Goal: Task Accomplishment & Management: Manage account settings

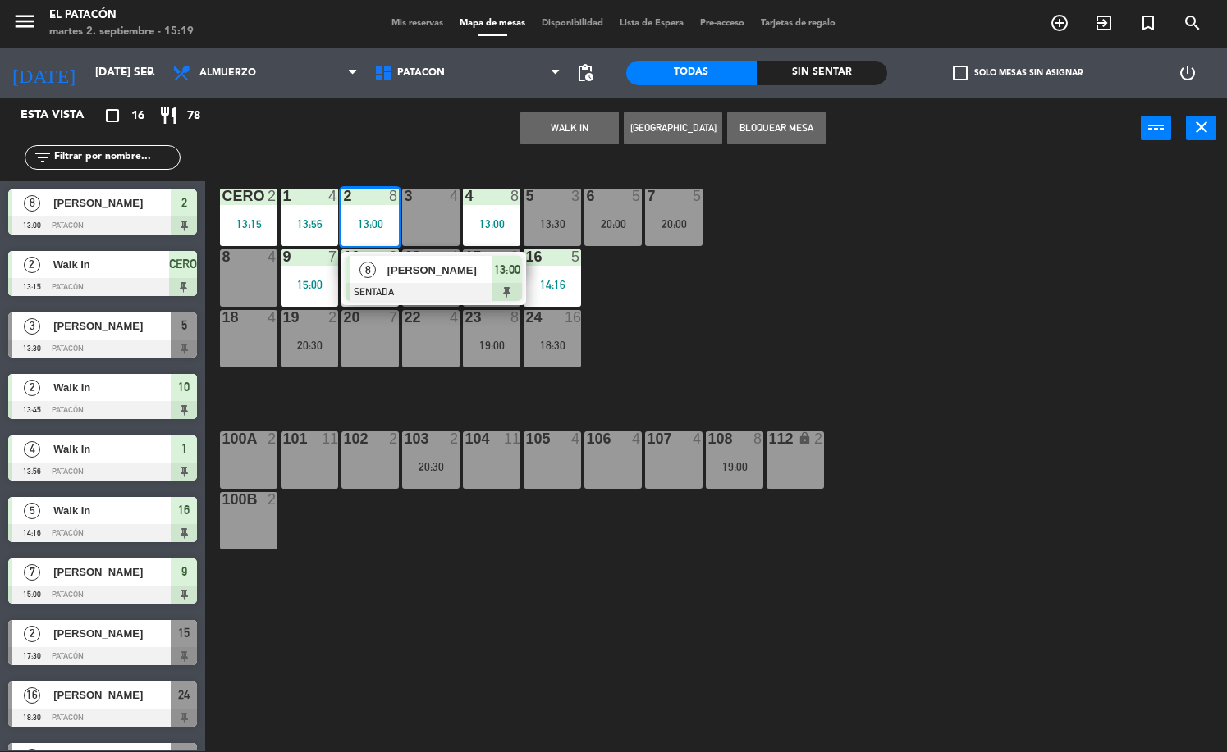
click at [412, 21] on span "Mis reservas" at bounding box center [417, 23] width 68 height 9
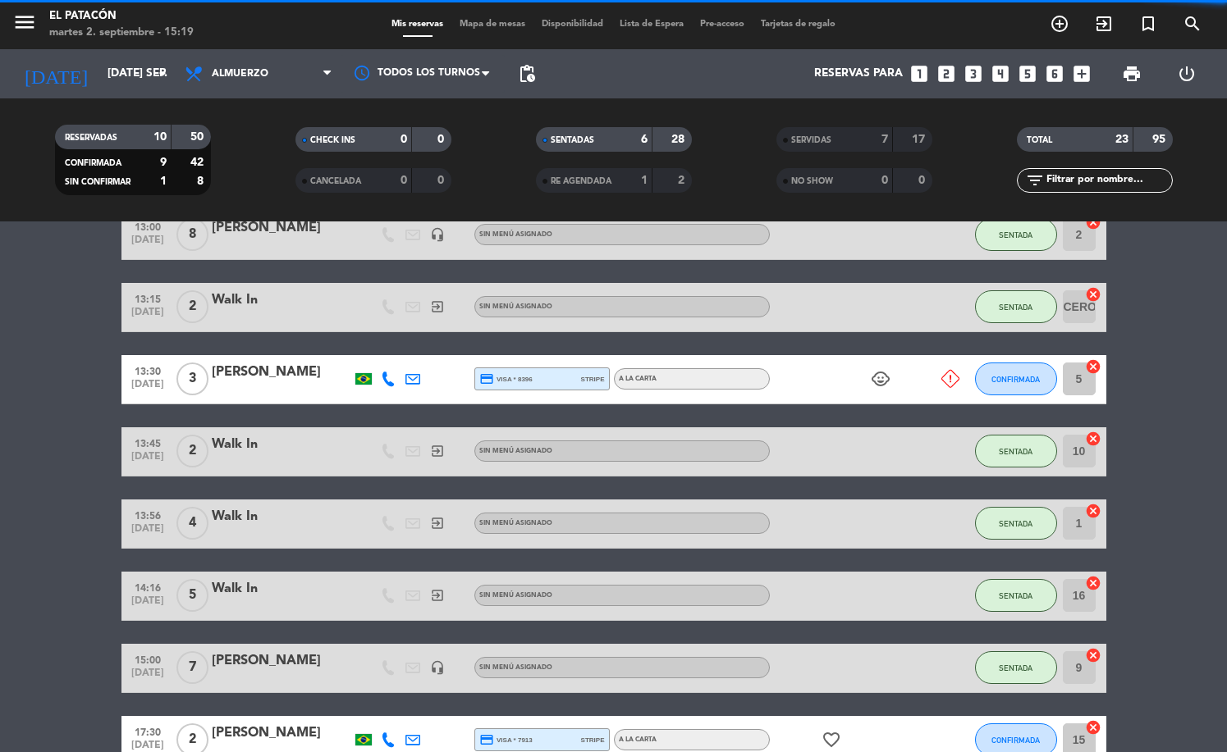
scroll to position [227, 0]
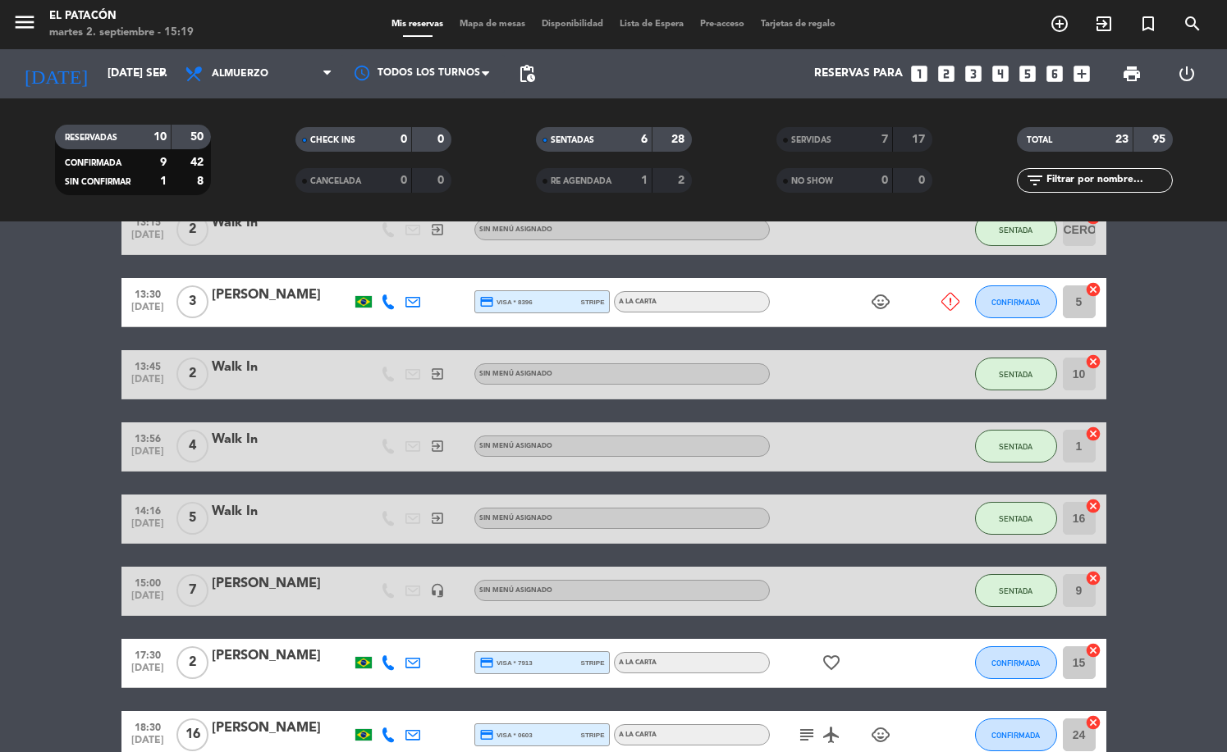
click at [386, 304] on icon at bounding box center [388, 302] width 15 height 15
click at [378, 273] on span "Copiar" at bounding box center [372, 275] width 34 height 17
click at [1016, 306] on button "CONFIRMADA" at bounding box center [1016, 302] width 82 height 33
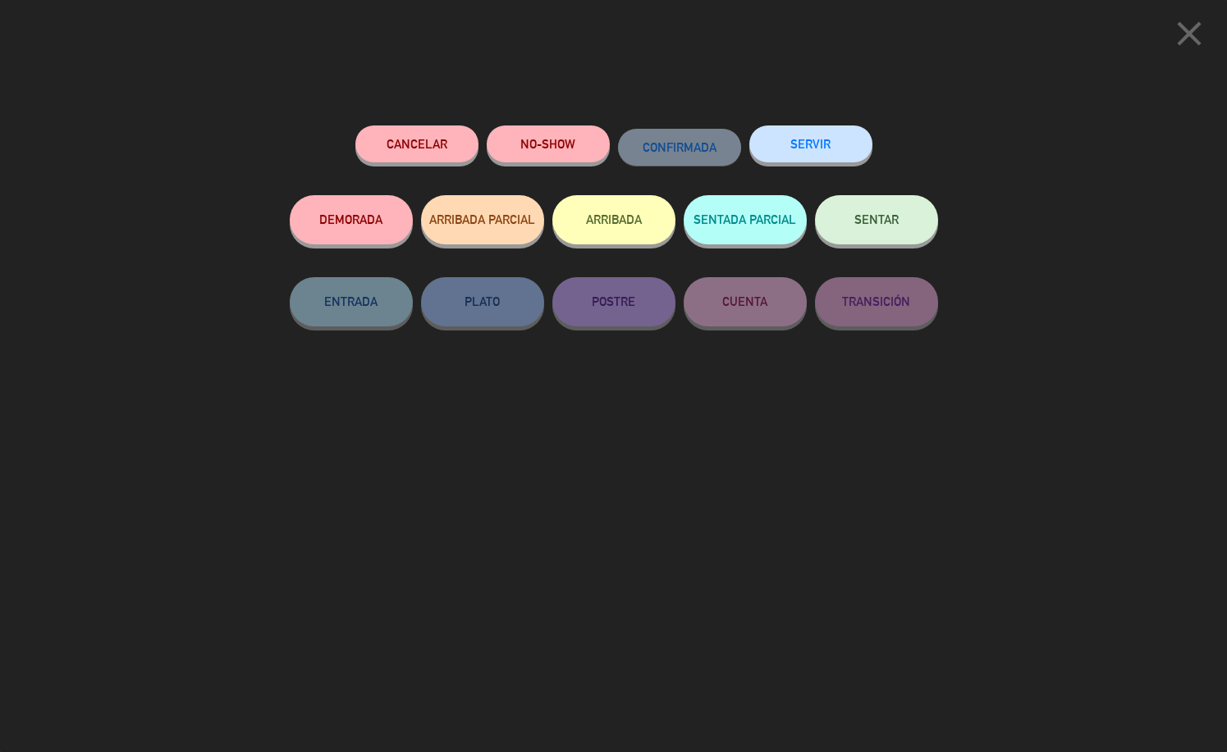
click at [500, 158] on button "NO-SHOW" at bounding box center [548, 144] width 123 height 37
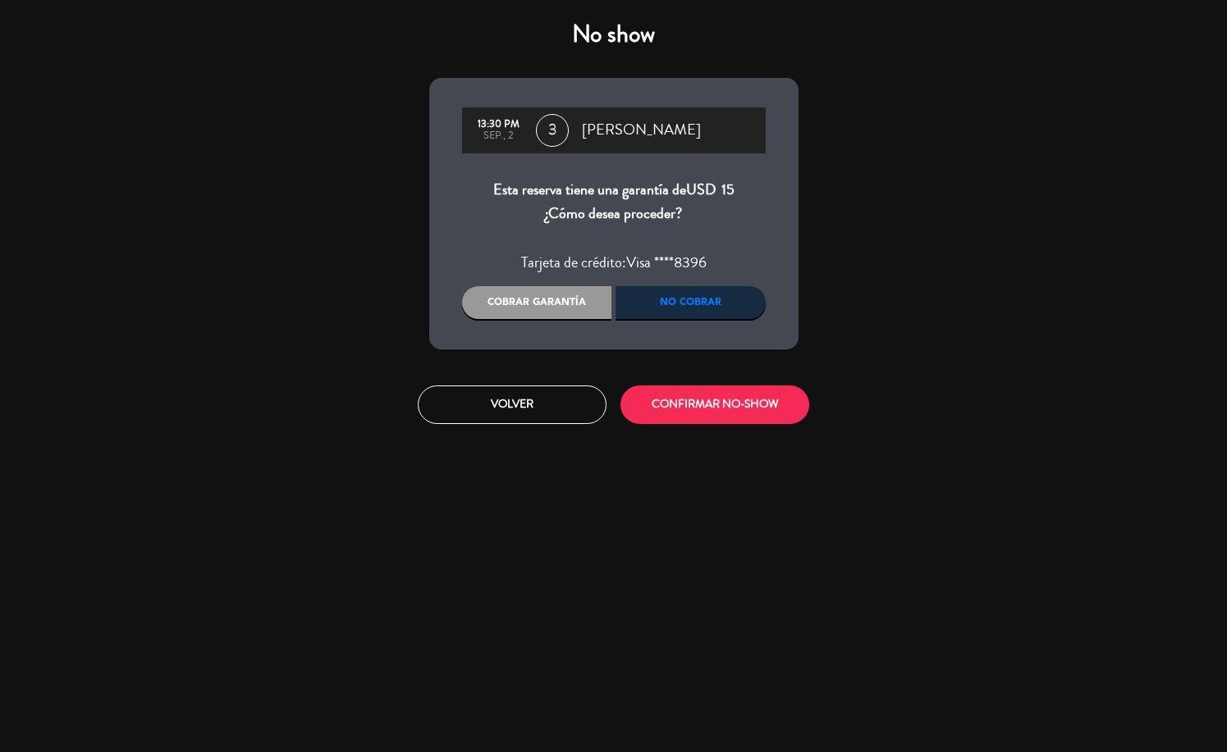
click at [694, 314] on div "No cobrar" at bounding box center [690, 302] width 150 height 33
click at [499, 314] on div "Cobrar garantía" at bounding box center [537, 302] width 150 height 33
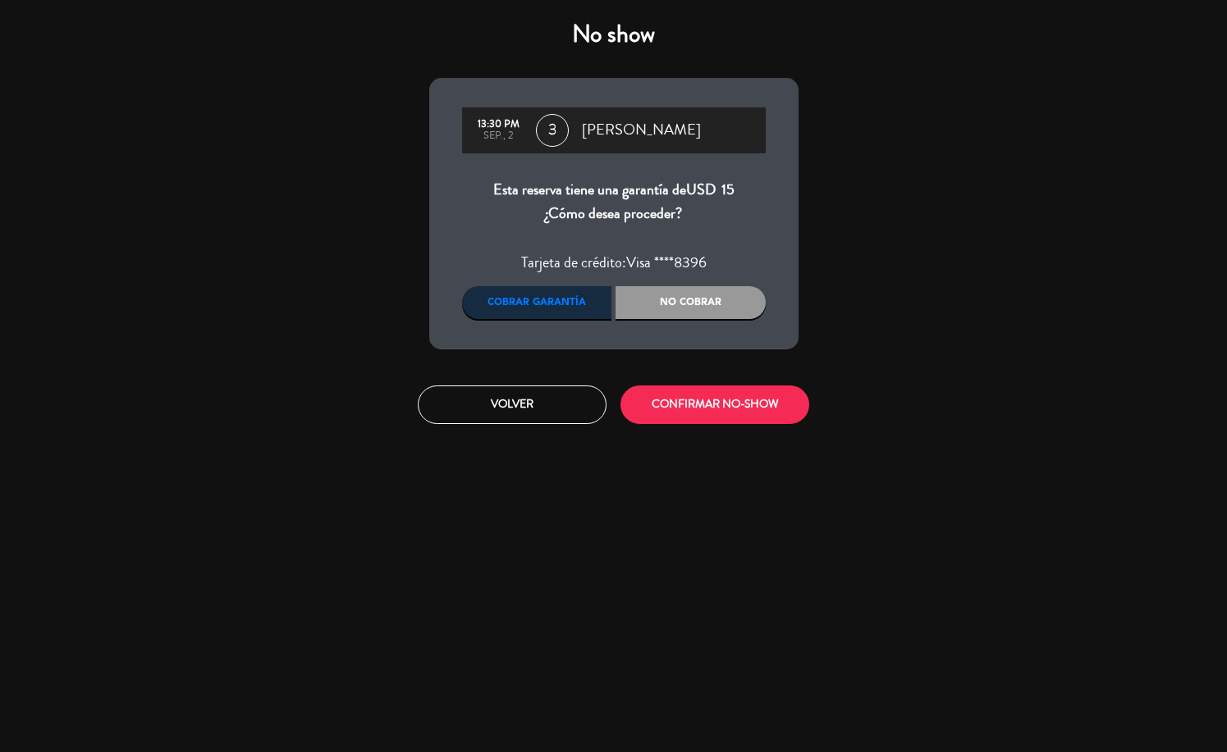
click at [705, 404] on button "CONFIRMAR NO-SHOW" at bounding box center [714, 405] width 189 height 39
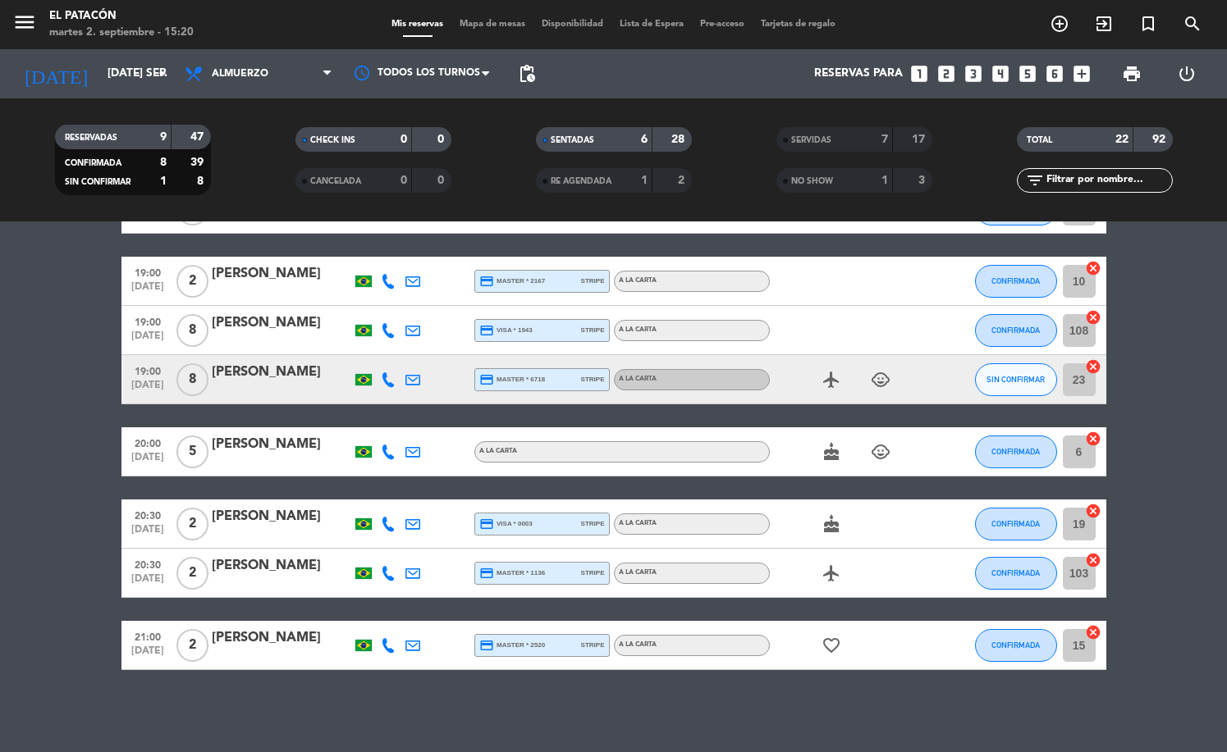
scroll to position [618, 0]
click at [387, 375] on icon at bounding box center [388, 379] width 15 height 15
click at [382, 357] on span "Copiar" at bounding box center [372, 352] width 34 height 17
click at [1012, 379] on span "SIN CONFIRMAR" at bounding box center [1015, 379] width 58 height 9
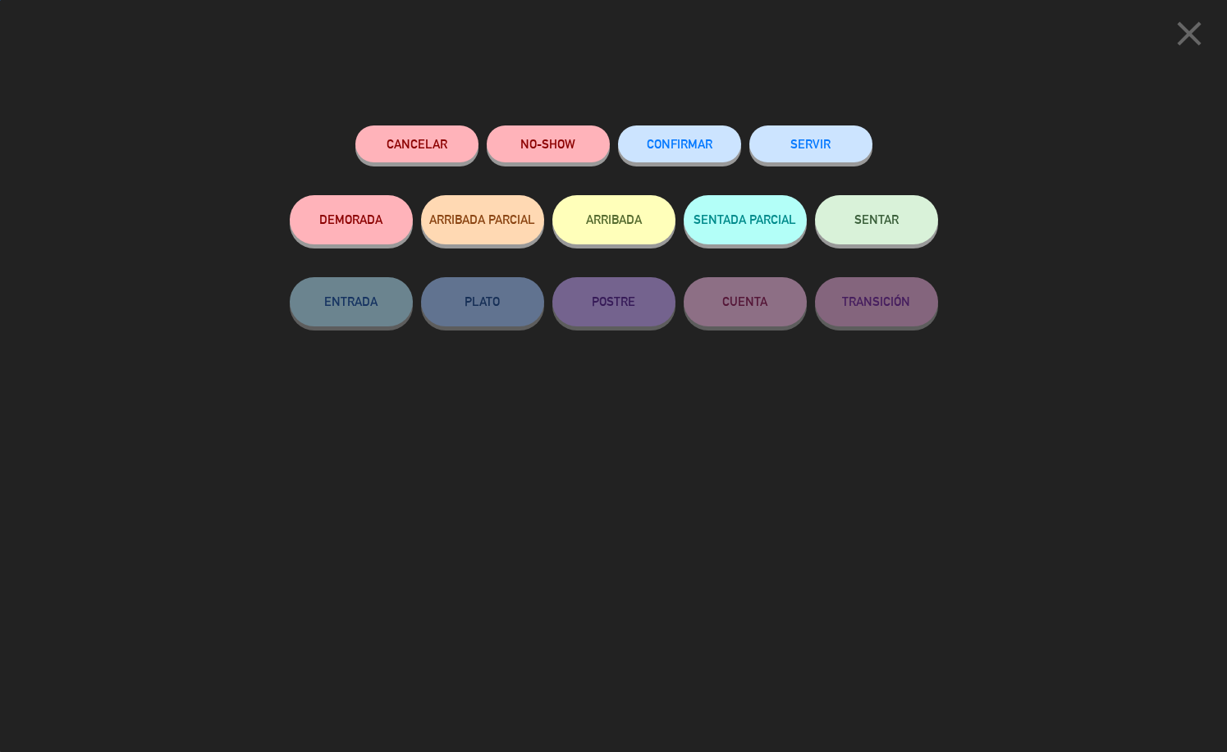
click at [455, 153] on button "Cancelar" at bounding box center [416, 144] width 123 height 37
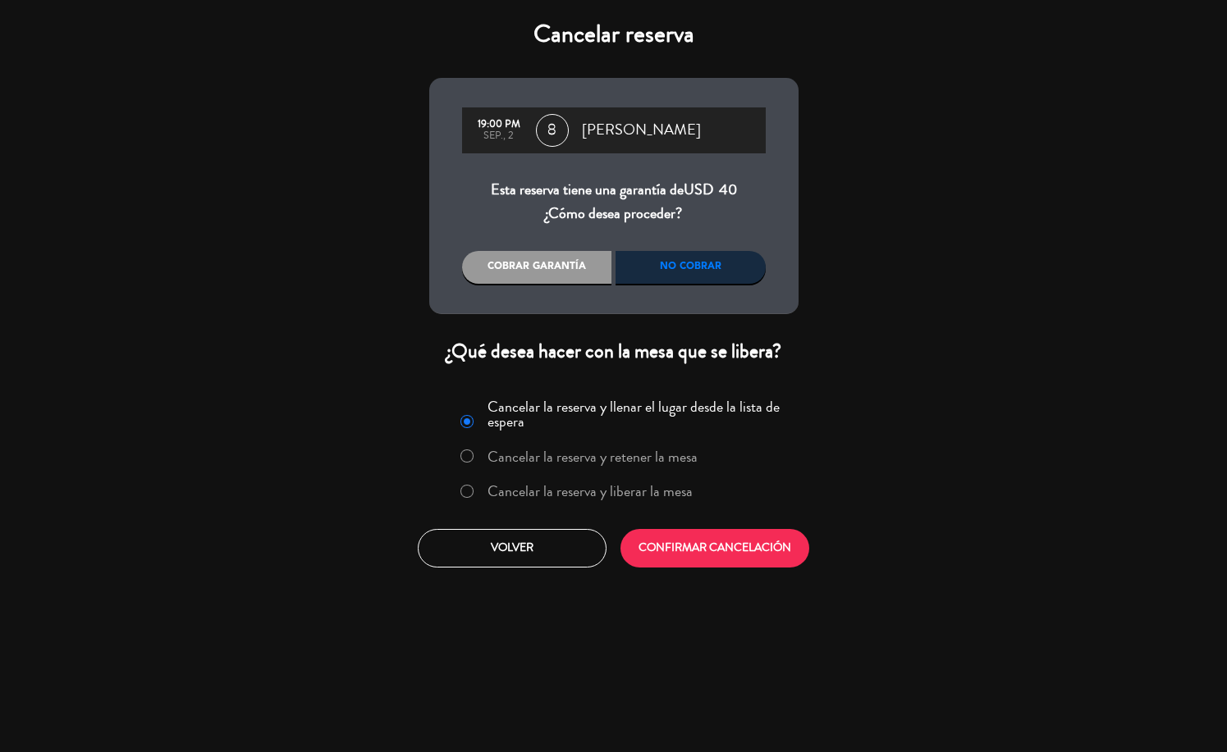
click at [583, 499] on label "Cancelar la reserva y liberar la mesa" at bounding box center [589, 491] width 205 height 15
click at [656, 284] on div "No cobrar" at bounding box center [690, 267] width 150 height 33
click at [660, 568] on button "CONFIRMAR CANCELACIÓN" at bounding box center [714, 548] width 189 height 39
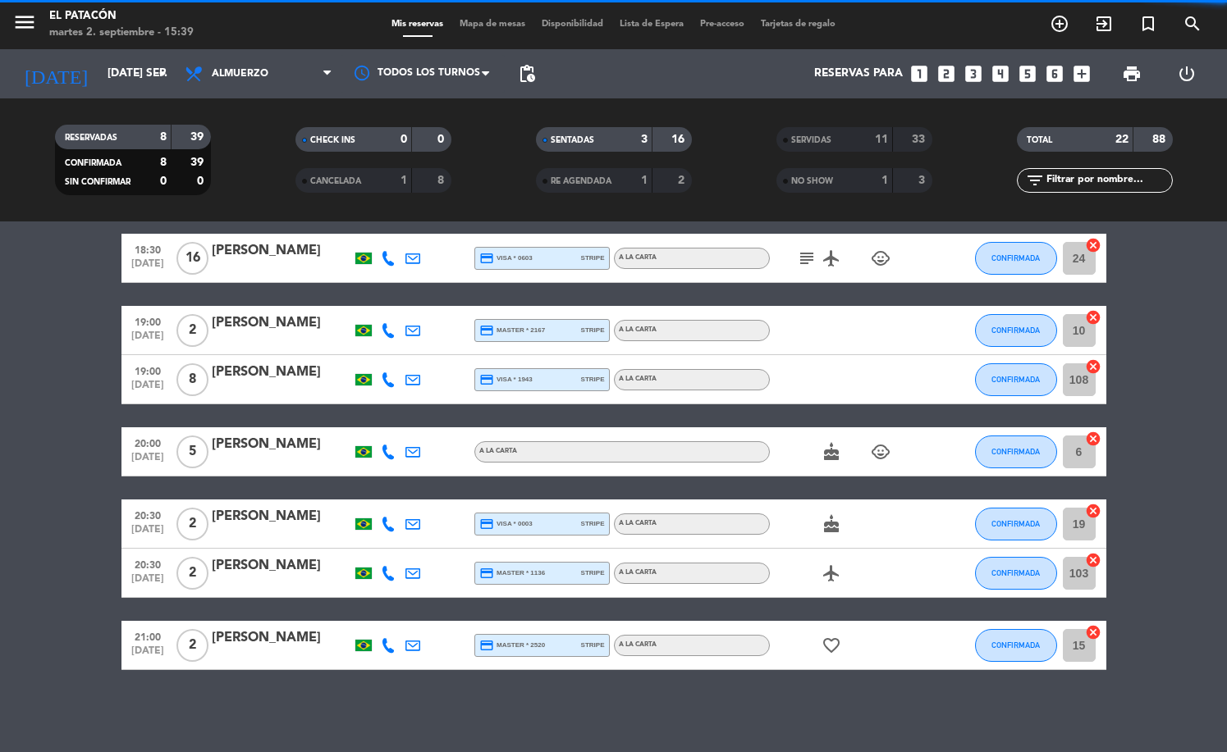
scroll to position [352, 0]
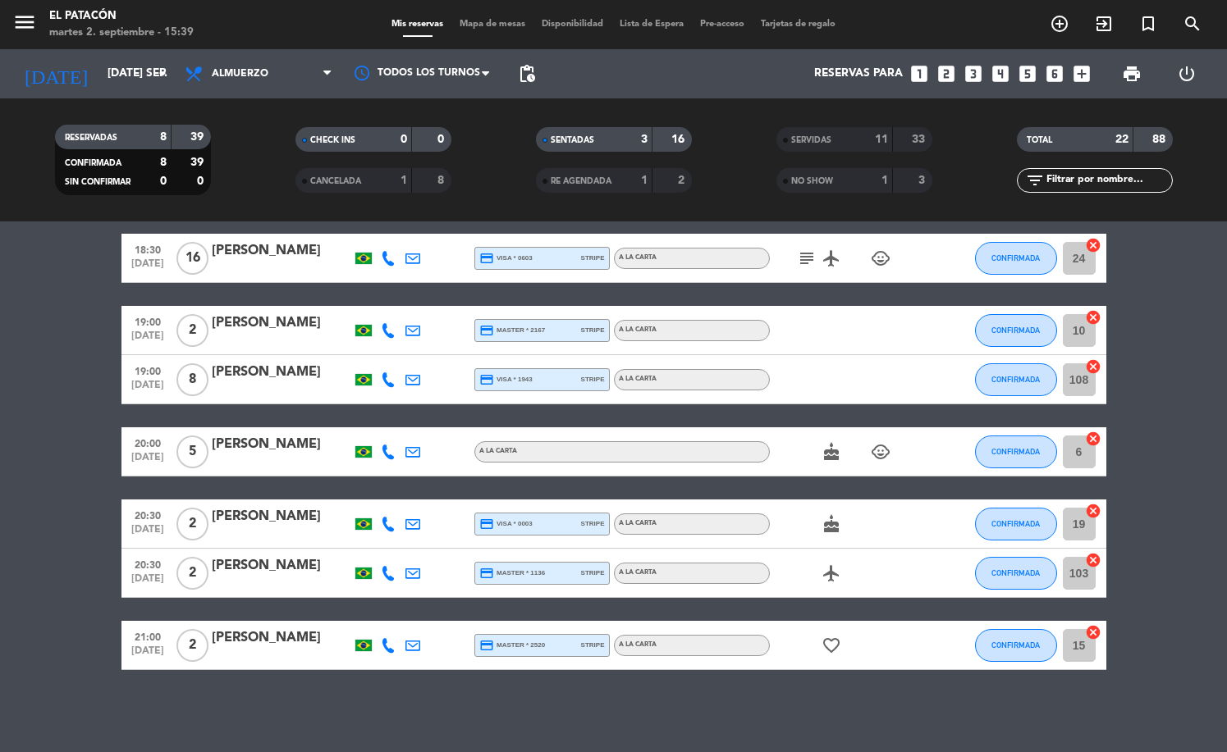
click at [387, 382] on icon at bounding box center [388, 379] width 15 height 15
drag, startPoint x: 791, startPoint y: 180, endPoint x: 668, endPoint y: 185, distance: 123.2
click at [792, 180] on span "NO SHOW" at bounding box center [812, 181] width 42 height 8
click at [892, 184] on div at bounding box center [892, 180] width 1 height 25
